Goal: Task Accomplishment & Management: Manage account settings

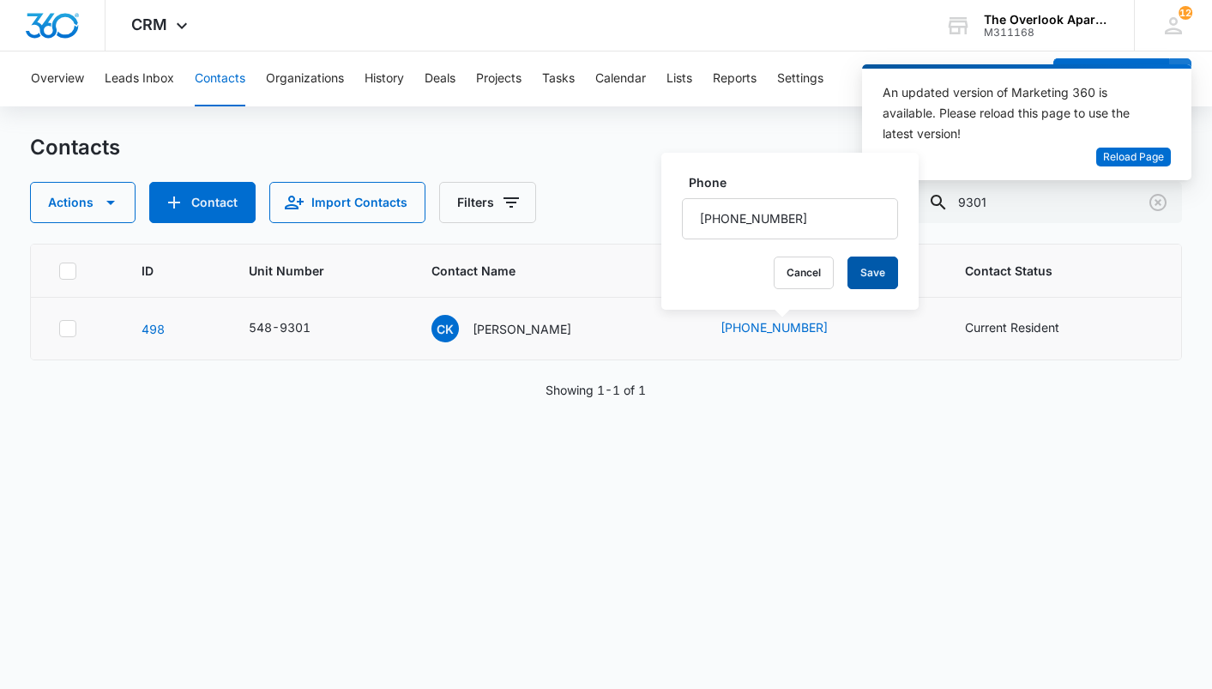
click at [863, 280] on button "Save" at bounding box center [873, 273] width 51 height 33
click at [888, 463] on div "ID Unit Number Contact Name Phone Contact Status 498 548-9301 CK Christopher Ki…" at bounding box center [605, 455] width 1151 height 423
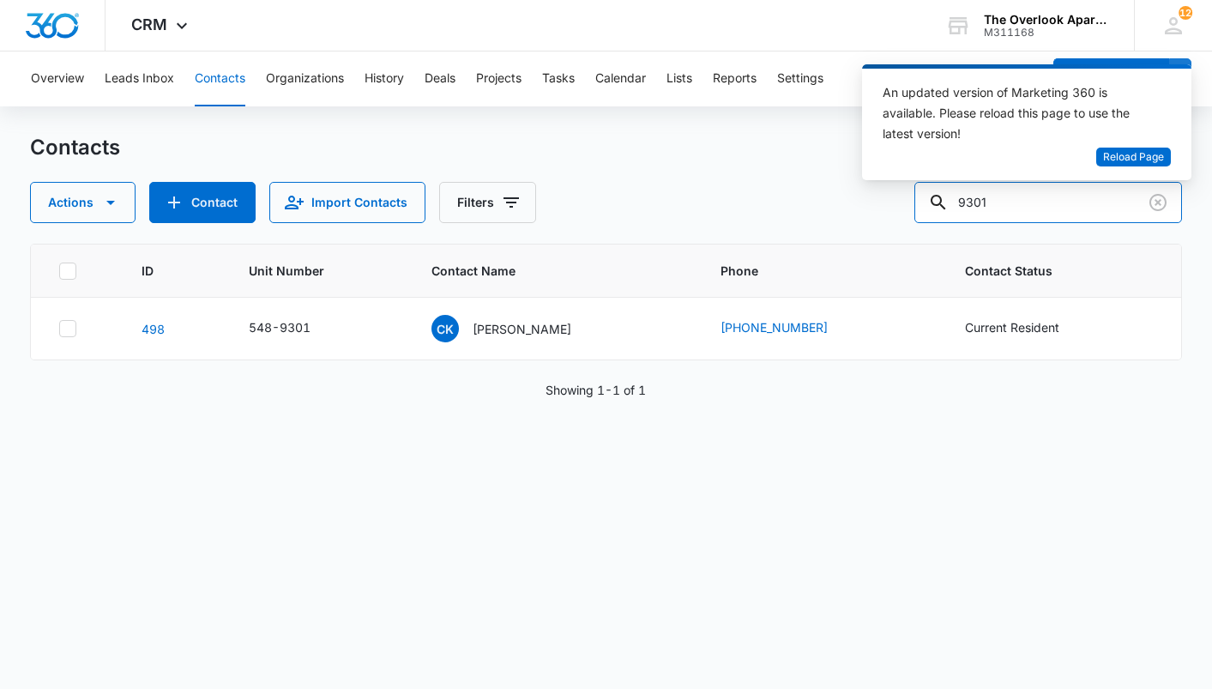
drag, startPoint x: 1036, startPoint y: 205, endPoint x: 855, endPoint y: 225, distance: 182.1
click at [855, 225] on div "Contacts Actions Contact Import Contacts Filters 9301 ID Unit Number Contact Na…" at bounding box center [605, 410] width 1151 height 553
click at [1143, 157] on span "Reload Page" at bounding box center [1133, 157] width 61 height 16
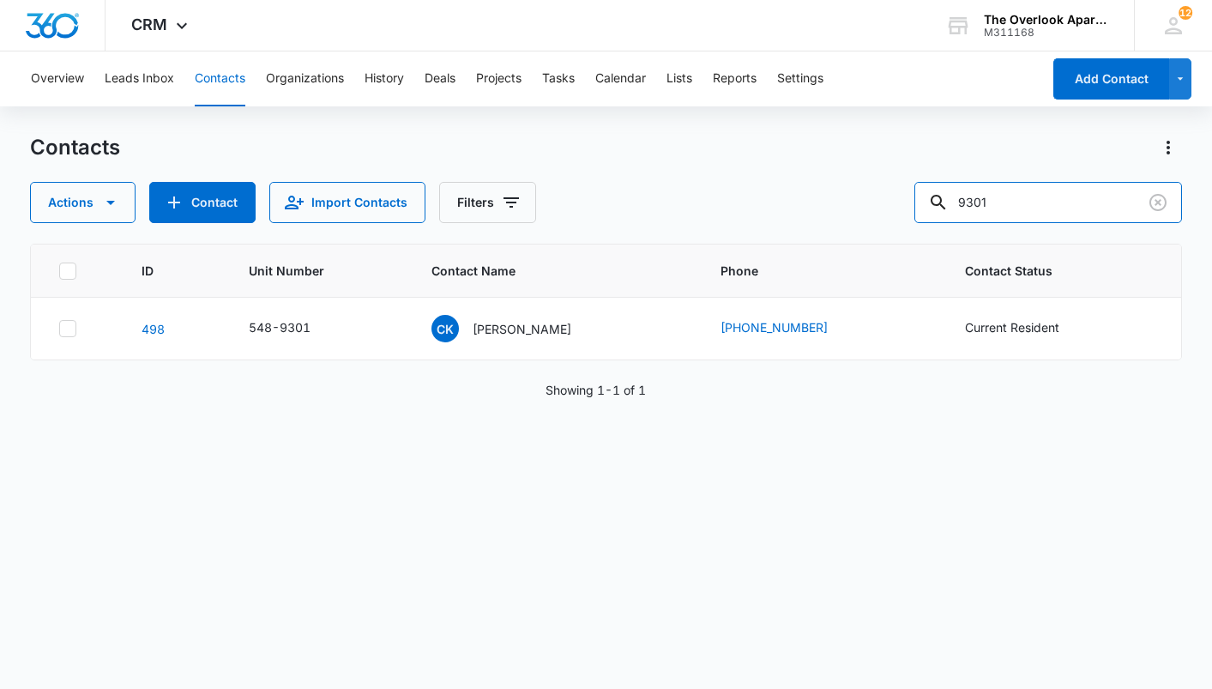
drag, startPoint x: 1040, startPoint y: 202, endPoint x: 653, endPoint y: 196, distance: 386.9
click at [653, 196] on div "Actions Contact Import Contacts Filters 9301" at bounding box center [605, 202] width 1151 height 41
drag, startPoint x: 1050, startPoint y: 197, endPoint x: 826, endPoint y: 224, distance: 225.5
click at [826, 224] on div "Contacts Actions Contact Import Contacts Filters 10205 ID Unit Number Contact N…" at bounding box center [605, 410] width 1151 height 553
type input "4302"
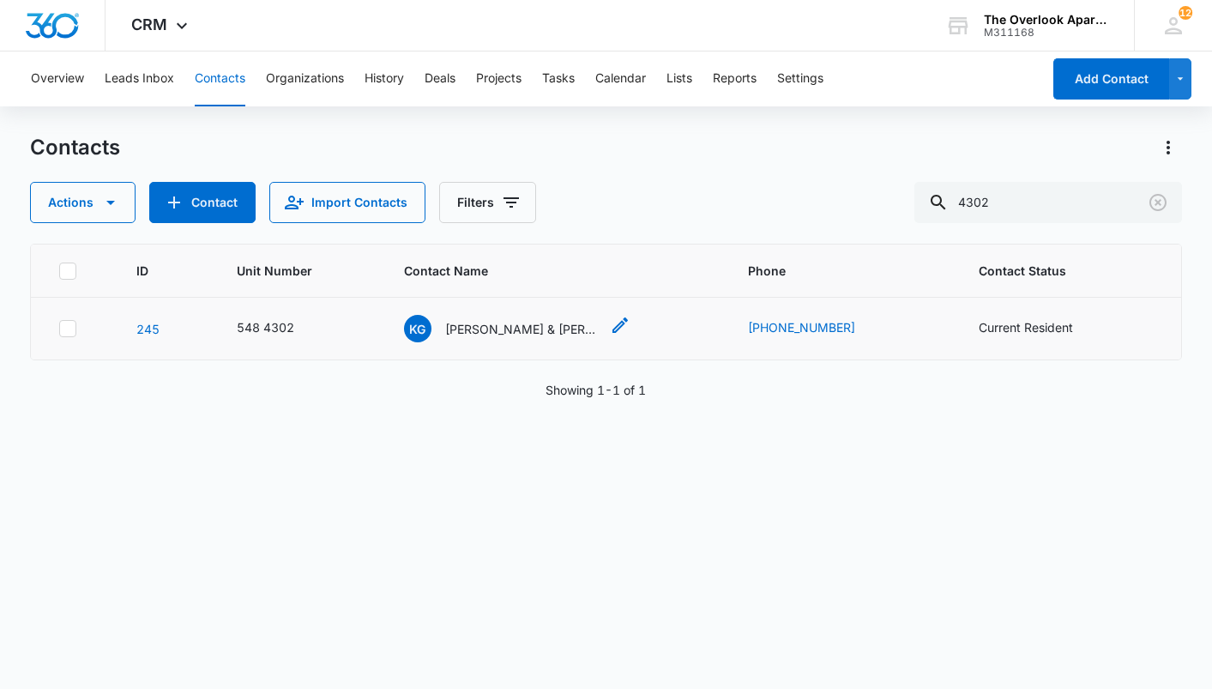
click at [615, 324] on icon "Contact Name - Katie Gutowski & Walter Risdon Biebelle - Select to Edit Field" at bounding box center [620, 325] width 21 height 21
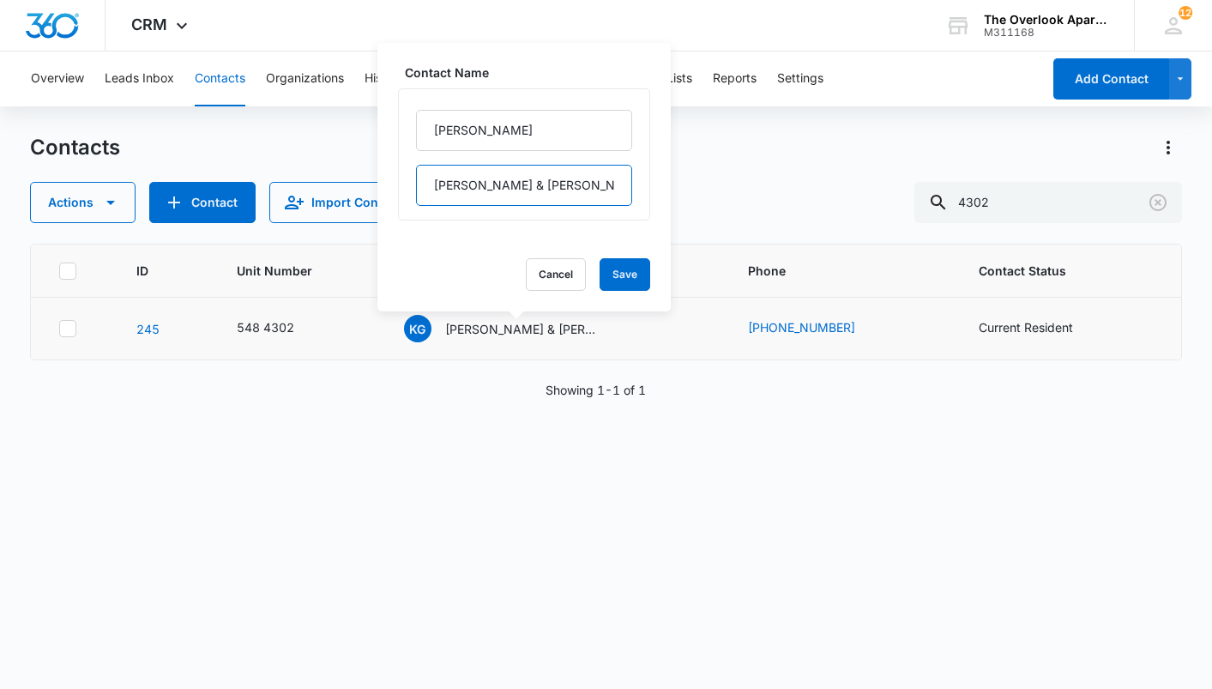
scroll to position [0, 30]
drag, startPoint x: 429, startPoint y: 183, endPoint x: 650, endPoint y: 183, distance: 221.3
click at [650, 183] on div "Contact Name [PERSON_NAME] & [PERSON_NAME] Cancel Save" at bounding box center [523, 177] width 293 height 269
